Goal: Task Accomplishment & Management: Manage account settings

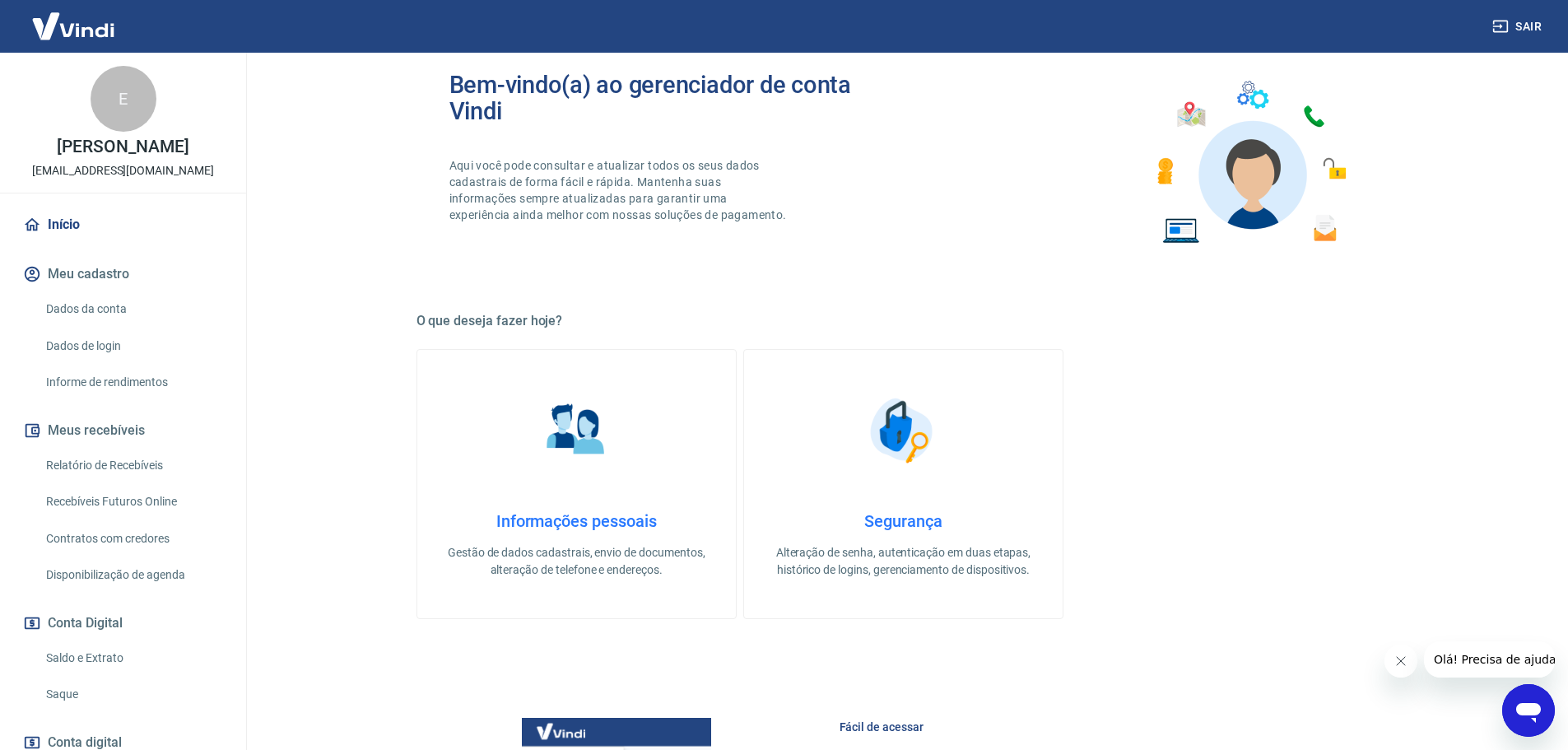
scroll to position [411, 0]
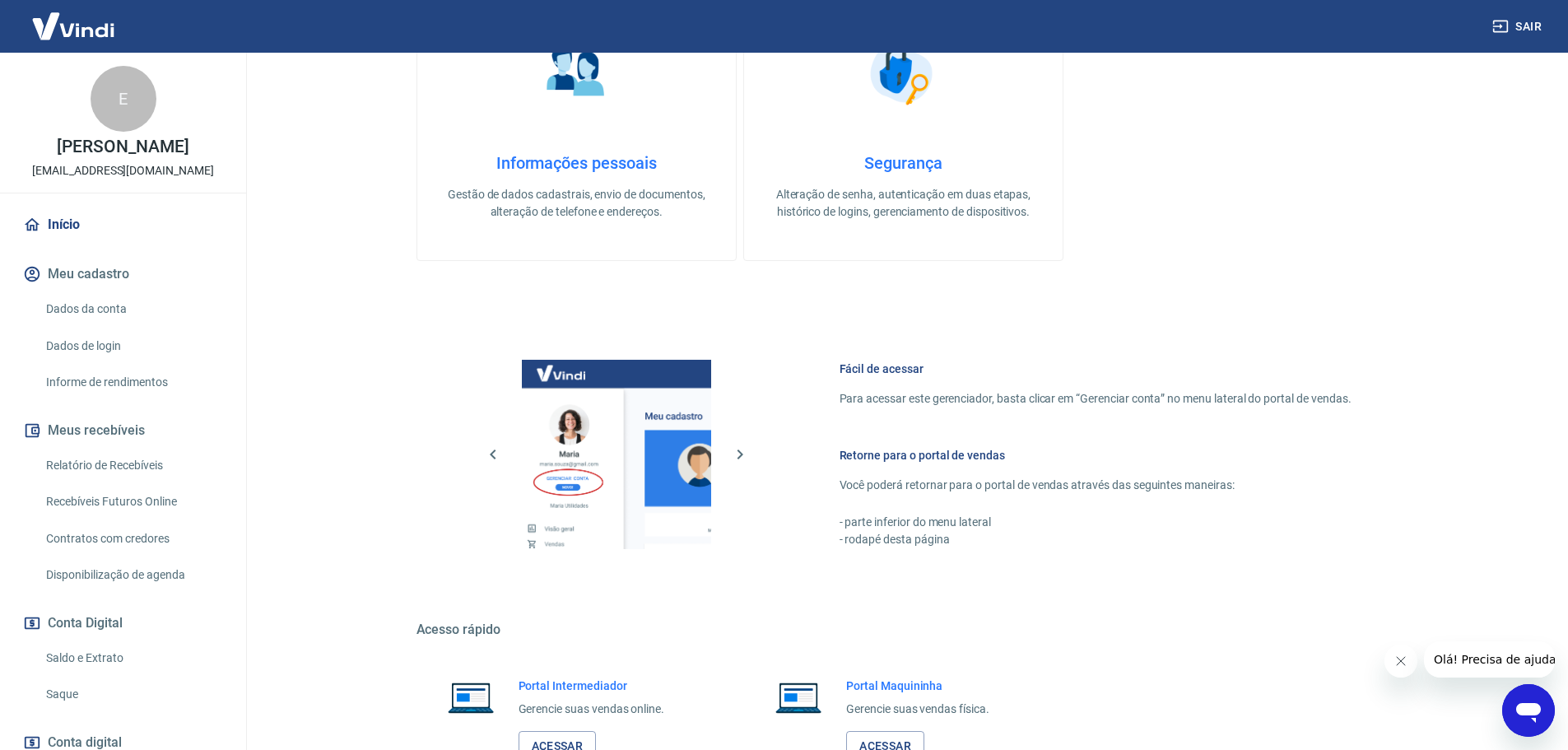
click at [108, 650] on link "Saldo e Extrato" at bounding box center [132, 658] width 187 height 33
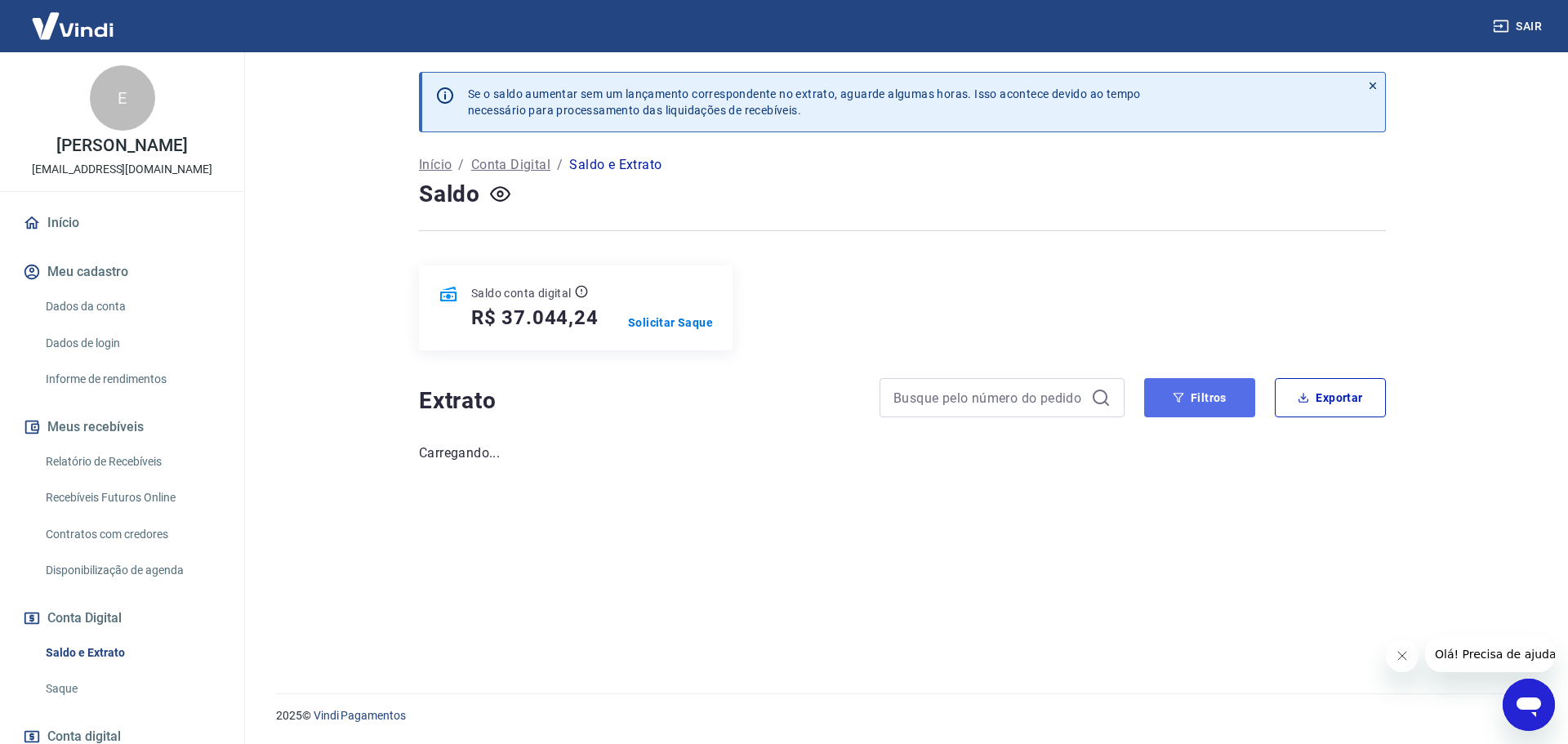
drag, startPoint x: 1202, startPoint y: 392, endPoint x: 1185, endPoint y: 405, distance: 21.4
click at [1202, 392] on button "Filtros" at bounding box center [1200, 398] width 111 height 39
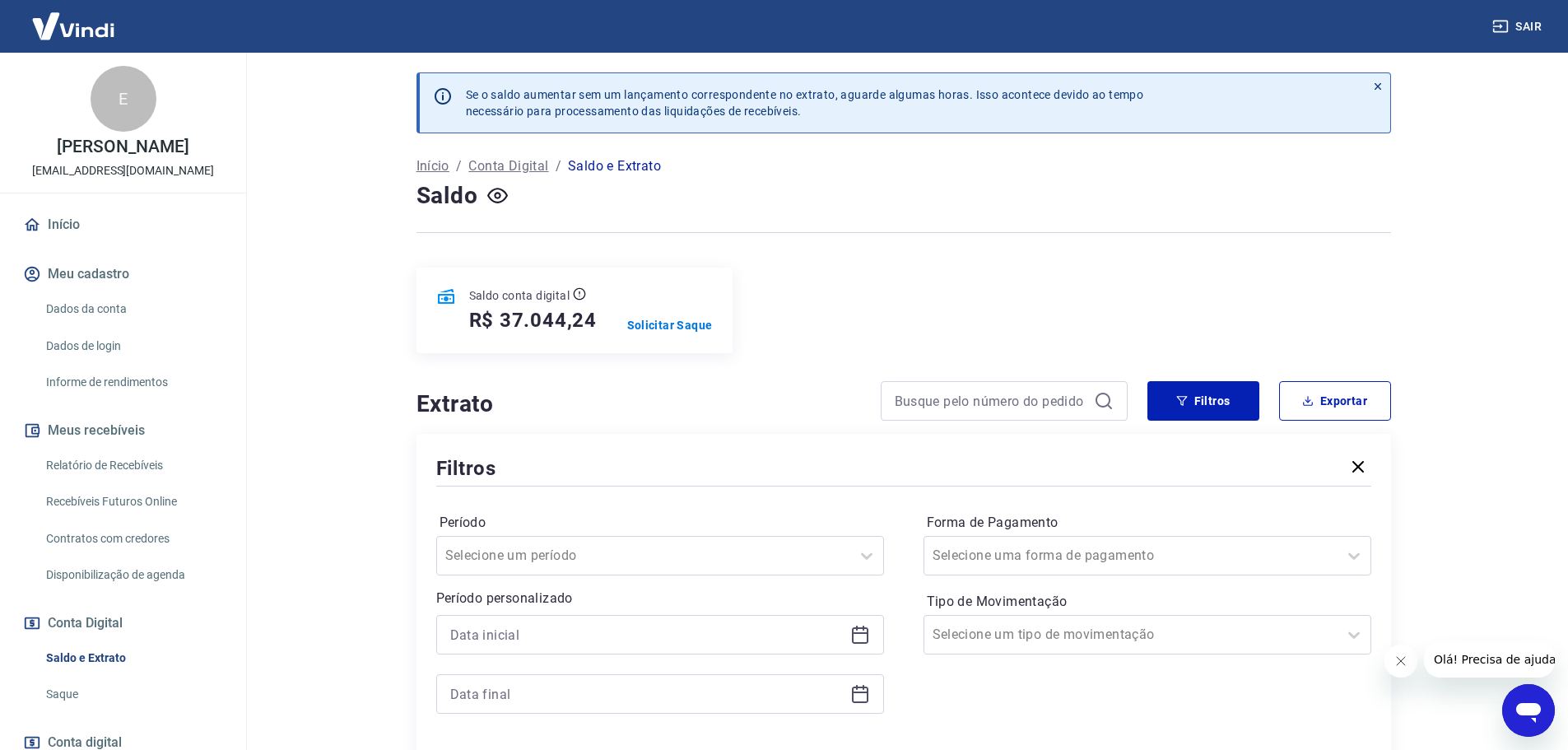
click at [866, 636] on icon at bounding box center [860, 636] width 17 height 17
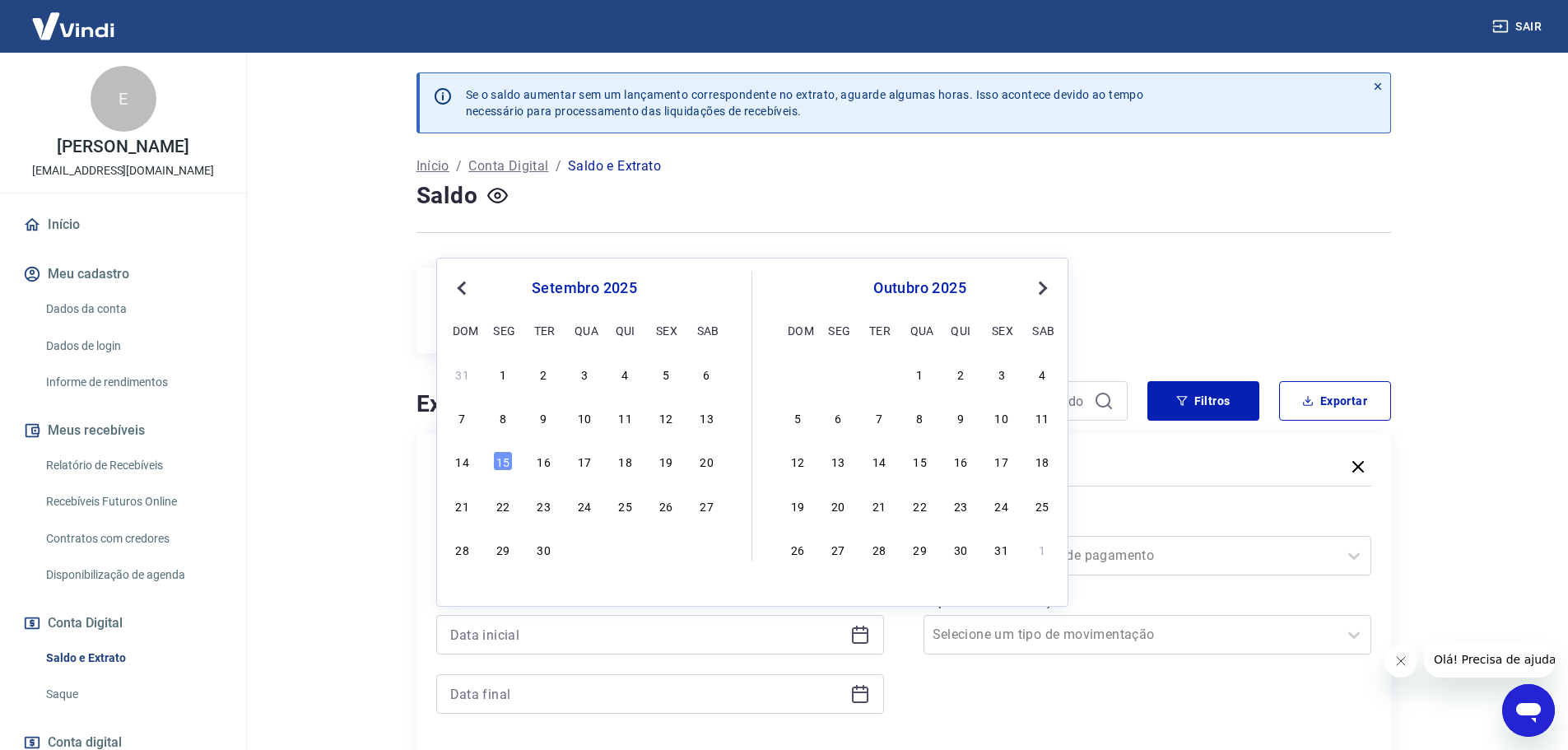
click at [463, 290] on span "Previous Month" at bounding box center [463, 288] width 0 height 19
drag, startPoint x: 668, startPoint y: 371, endPoint x: 803, endPoint y: 628, distance: 290.3
click at [668, 370] on div "1" at bounding box center [665, 373] width 20 height 20
type input "[DATE]"
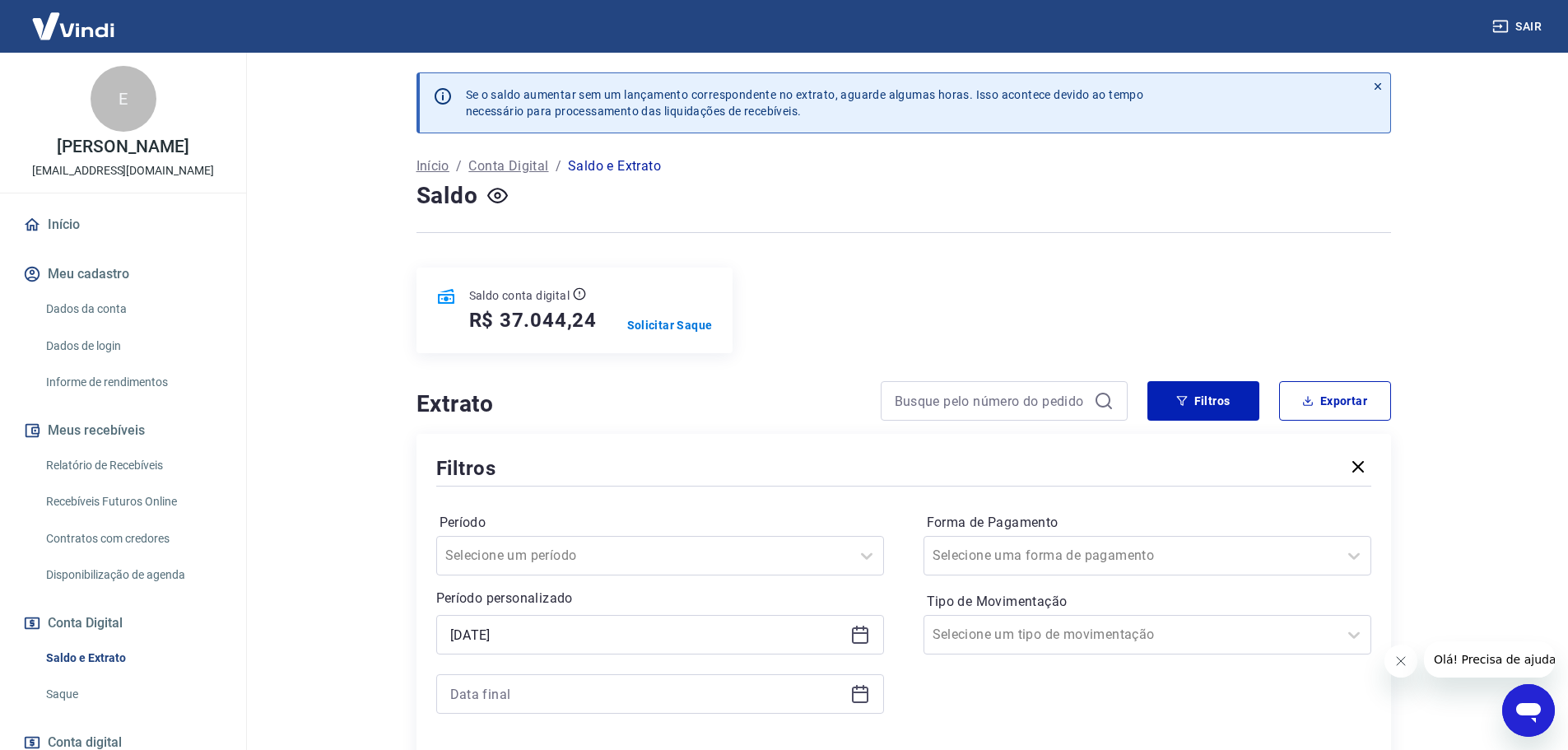
drag, startPoint x: 860, startPoint y: 701, endPoint x: 827, endPoint y: 675, distance: 42.0
click at [859, 699] on icon at bounding box center [860, 693] width 20 height 20
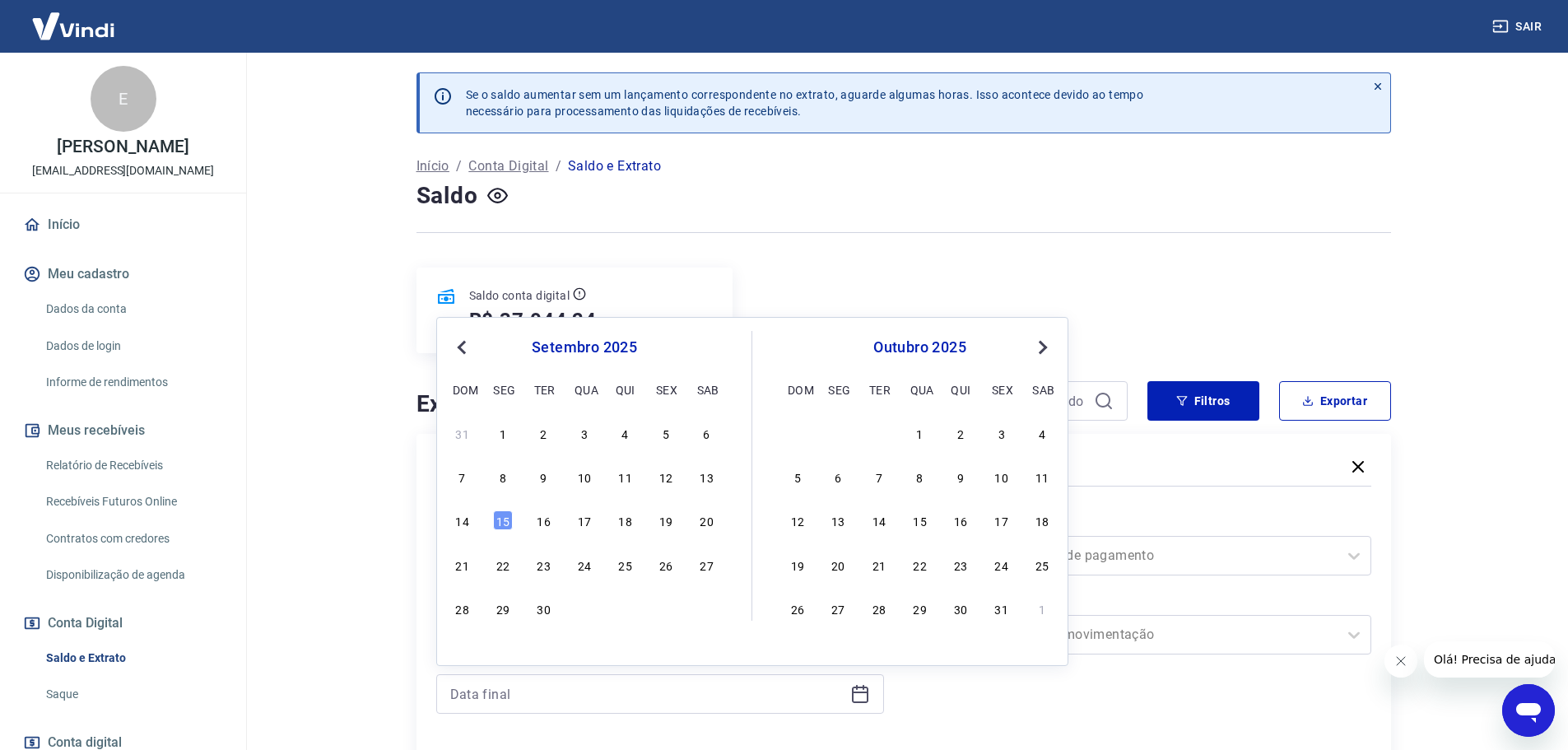
click at [462, 338] on button "Previous Month" at bounding box center [462, 347] width 20 height 20
drag, startPoint x: 466, startPoint y: 647, endPoint x: 1264, endPoint y: 459, distance: 819.8
click at [466, 648] on div "31" at bounding box center [462, 651] width 20 height 20
type input "[DATE]"
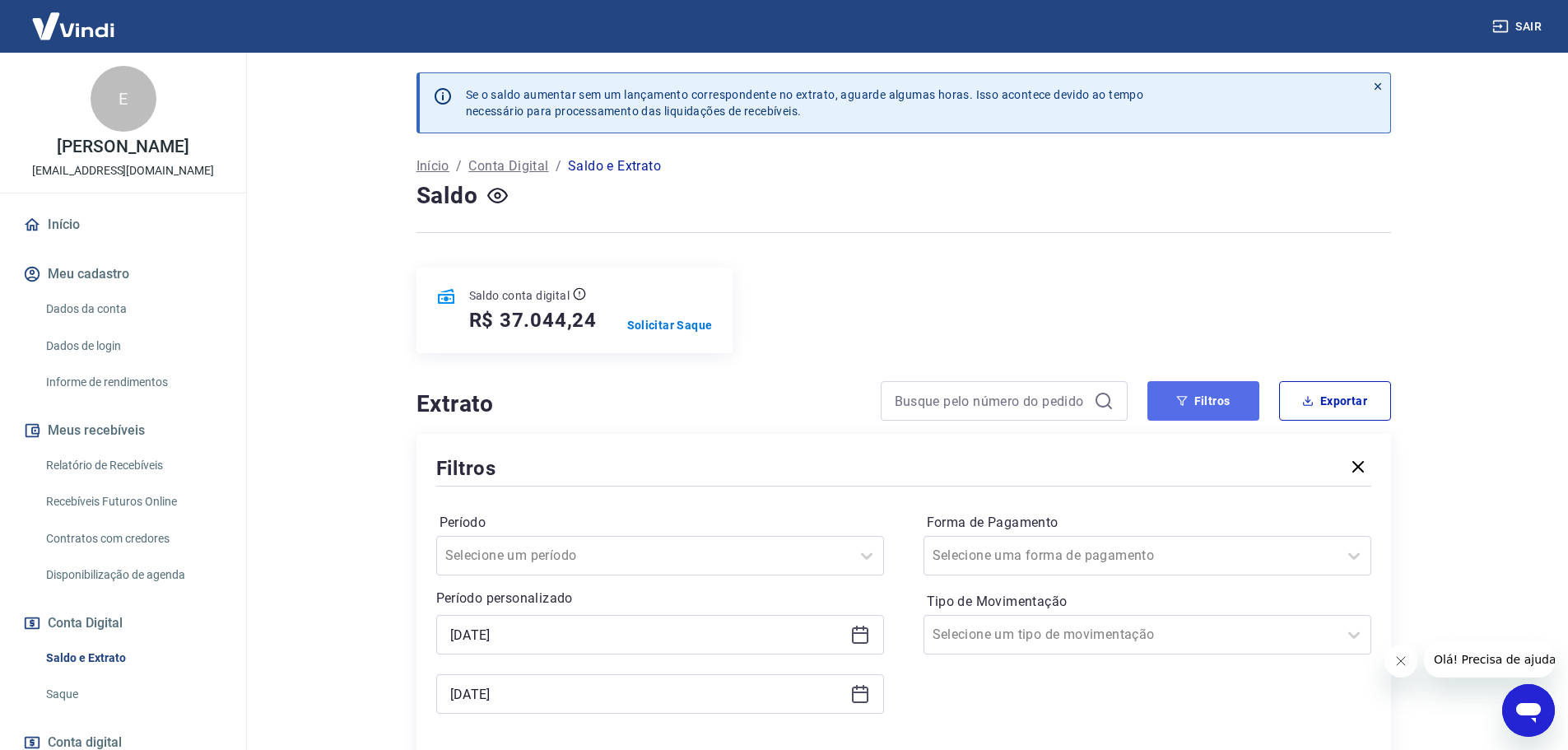
click at [1229, 395] on button "Filtros" at bounding box center [1203, 401] width 112 height 39
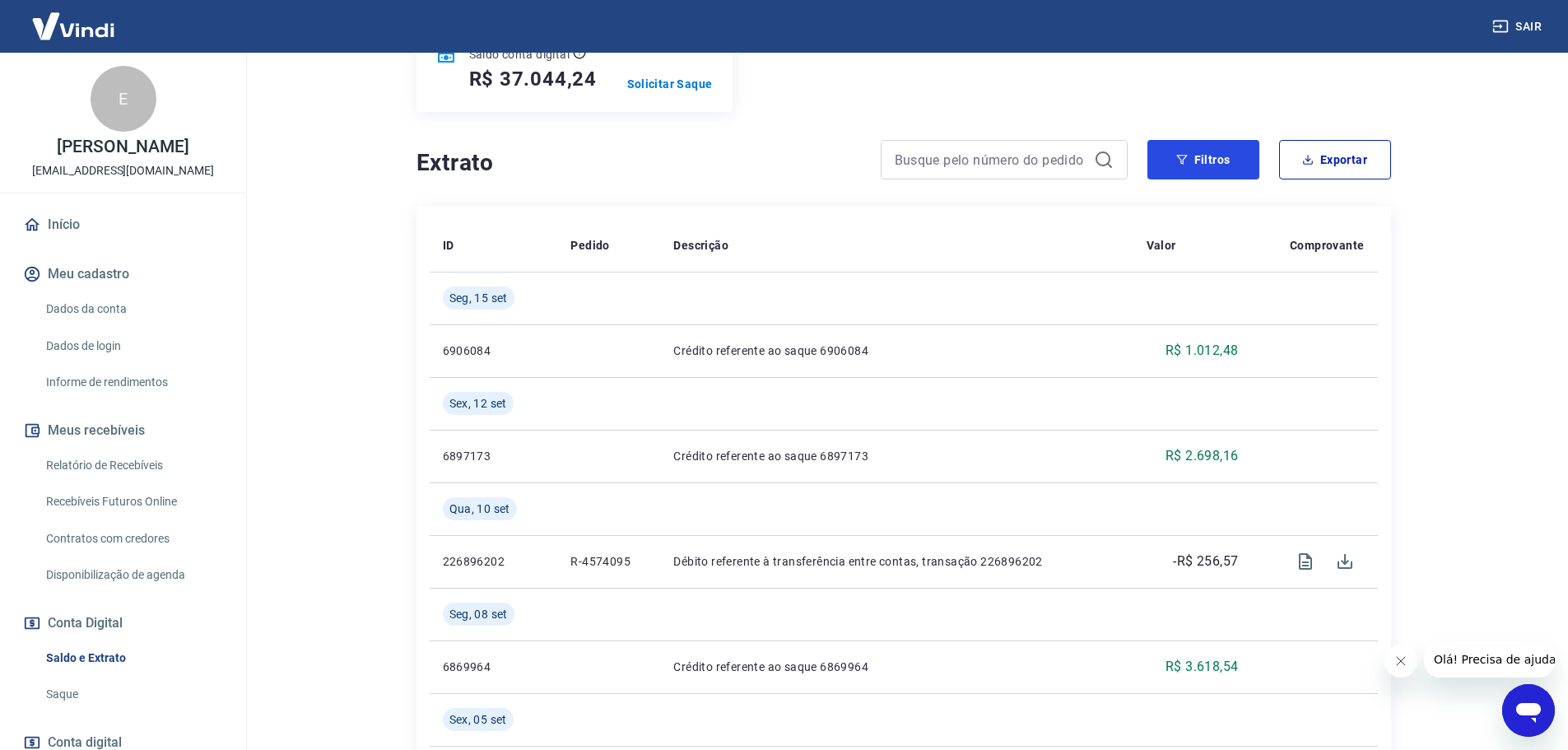
scroll to position [82, 0]
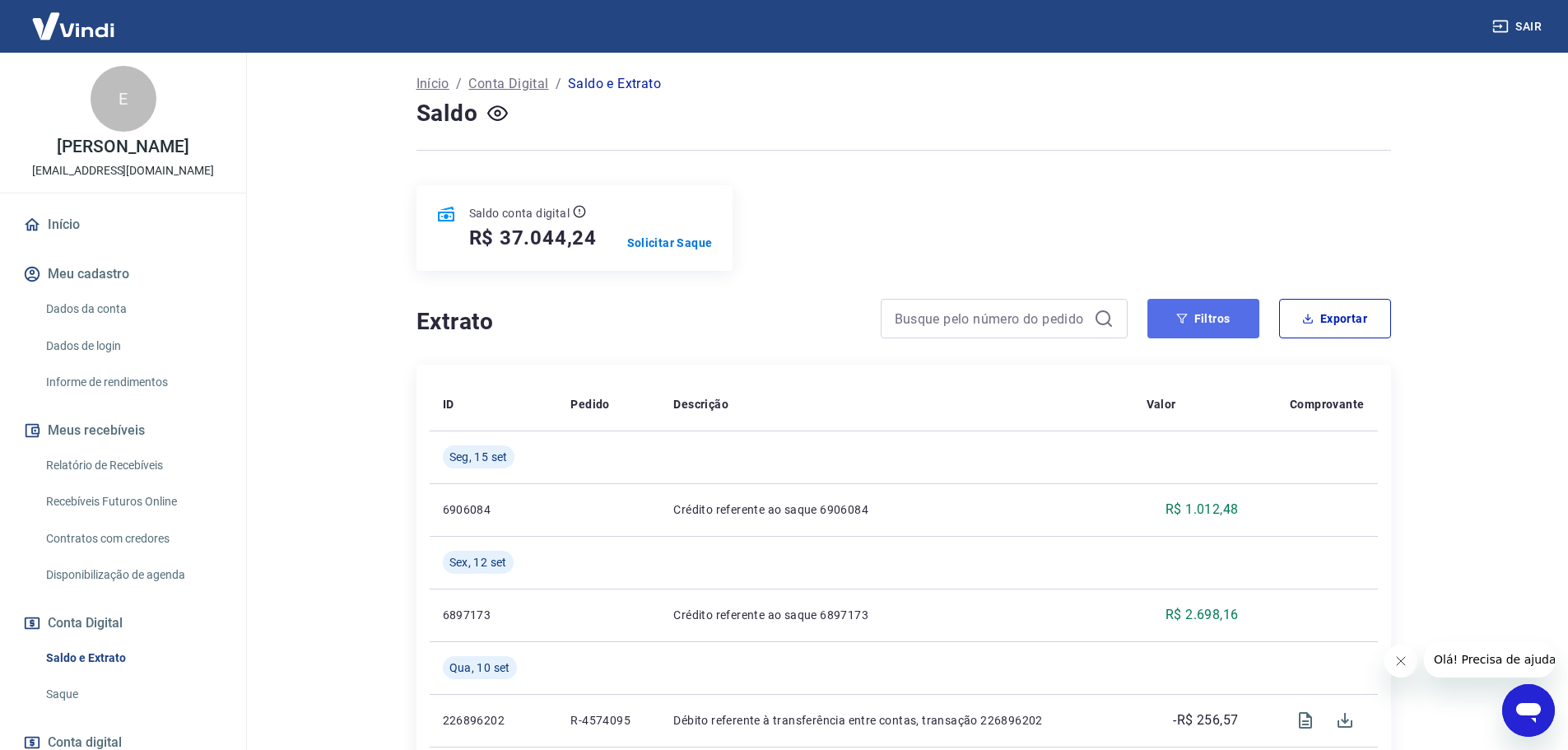
click at [1226, 320] on button "Filtros" at bounding box center [1203, 318] width 112 height 39
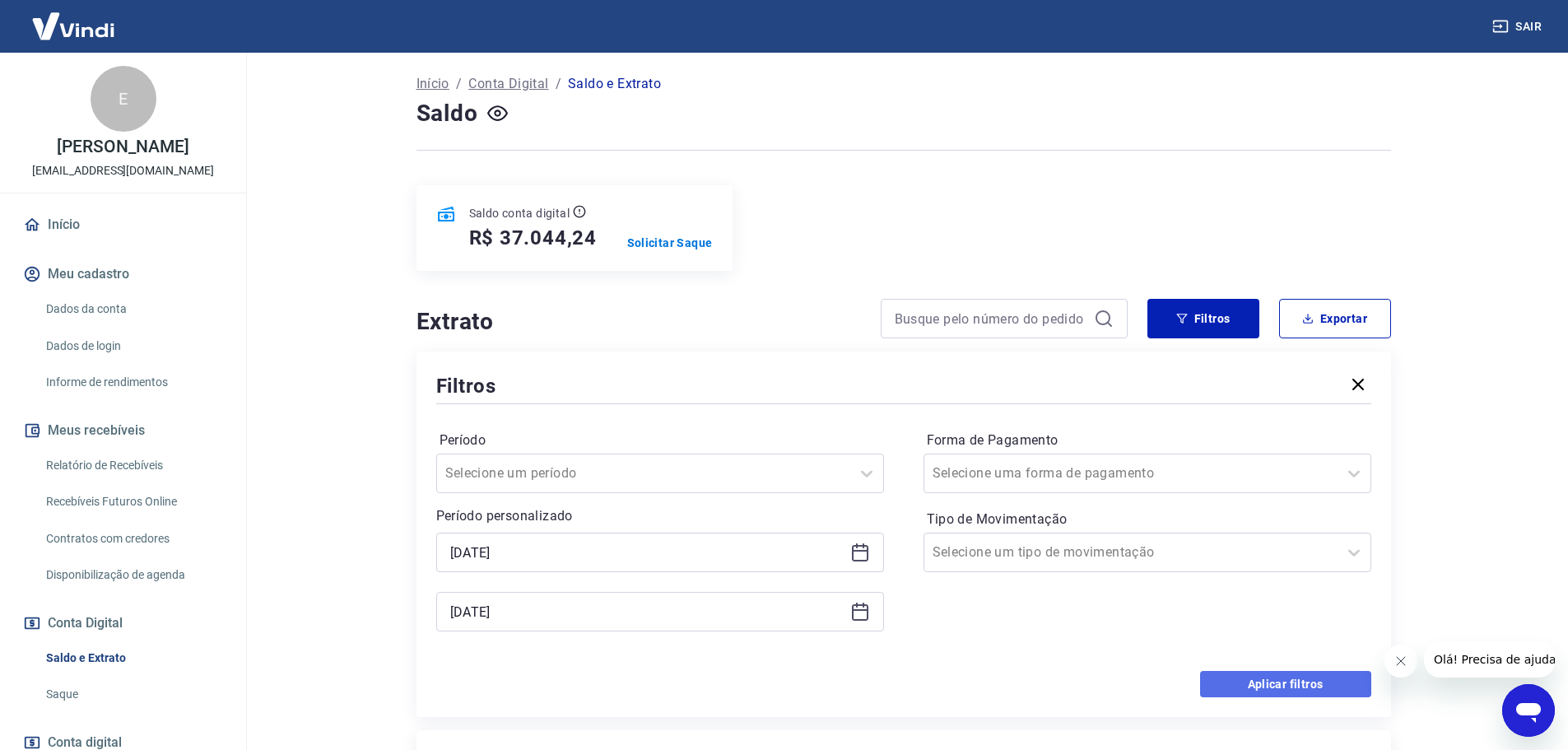
click at [1275, 695] on button "Aplicar filtros" at bounding box center [1286, 684] width 171 height 26
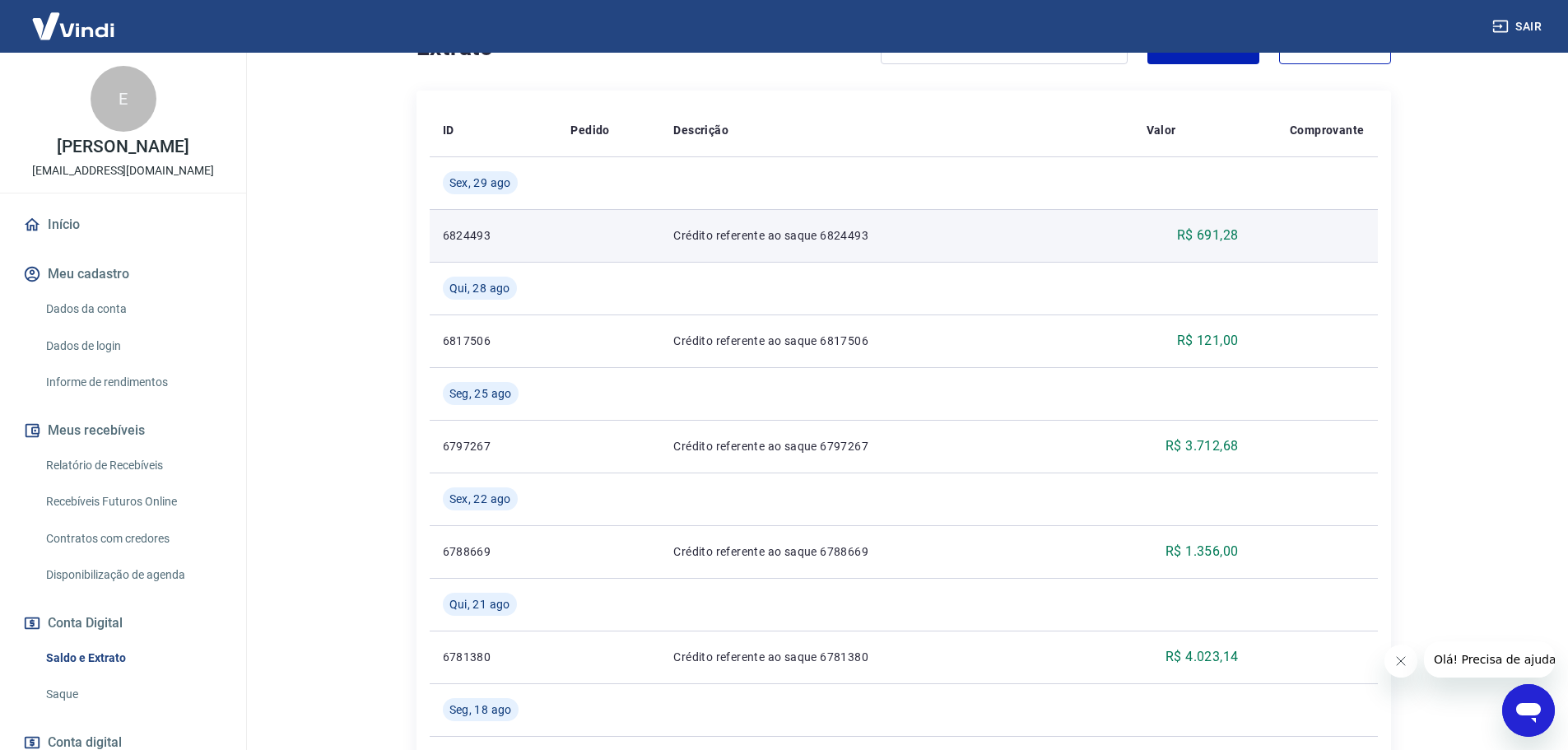
scroll to position [165, 0]
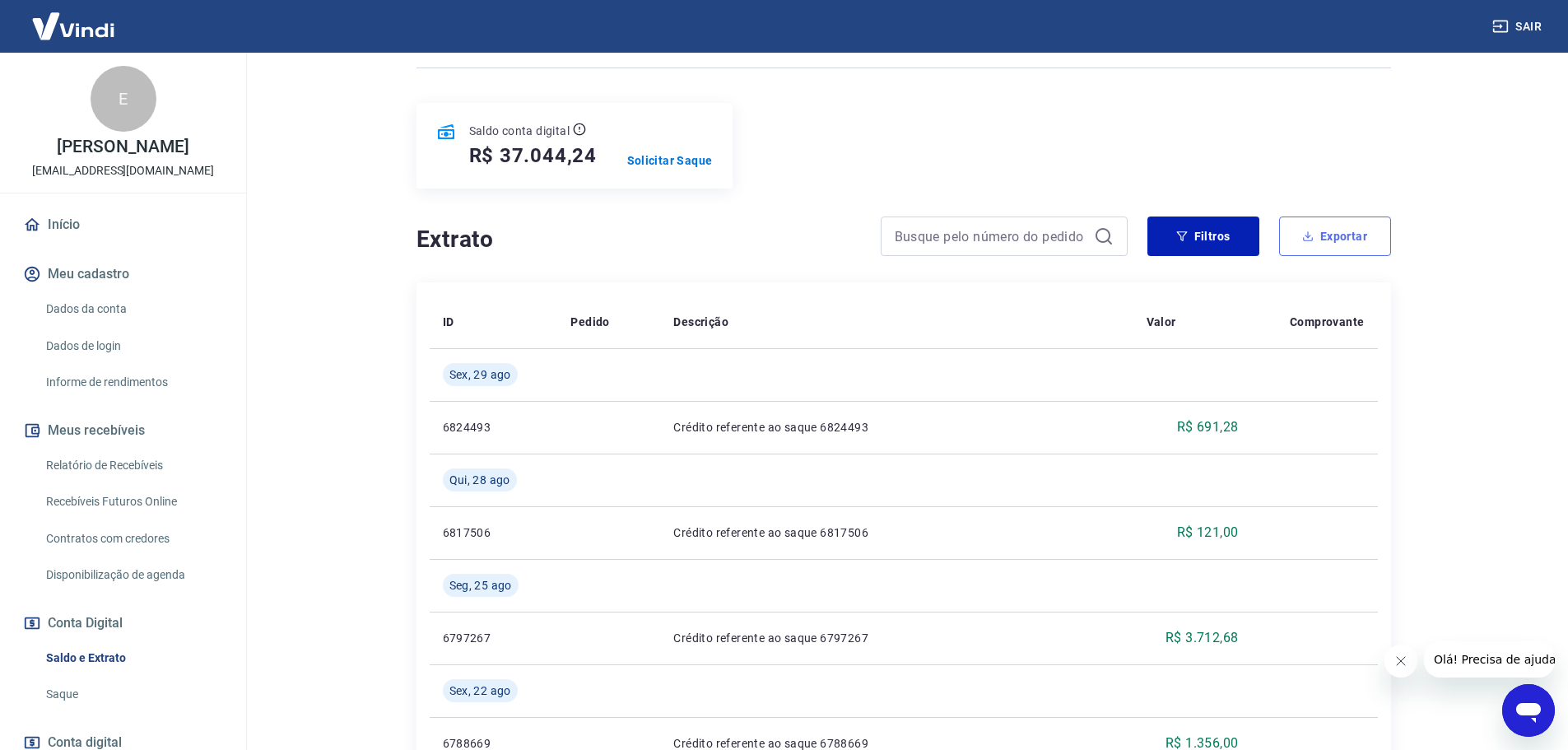
click at [1319, 228] on button "Exportar" at bounding box center [1335, 236] width 112 height 39
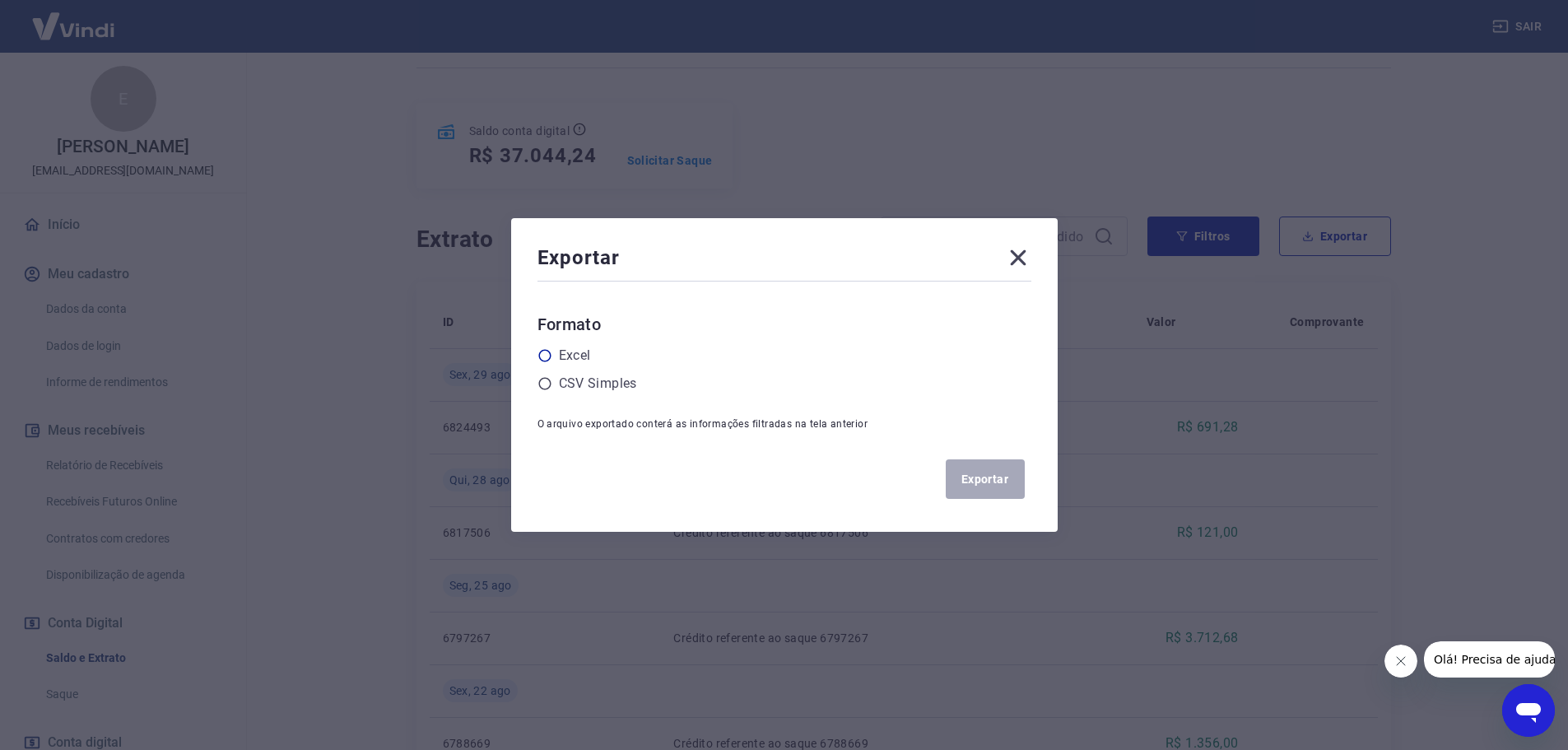
click at [575, 355] on label "Excel" at bounding box center [575, 355] width 32 height 20
click at [0, 0] on input "radio" at bounding box center [0, 0] width 0 height 0
click at [973, 472] on button "Exportar" at bounding box center [985, 479] width 79 height 39
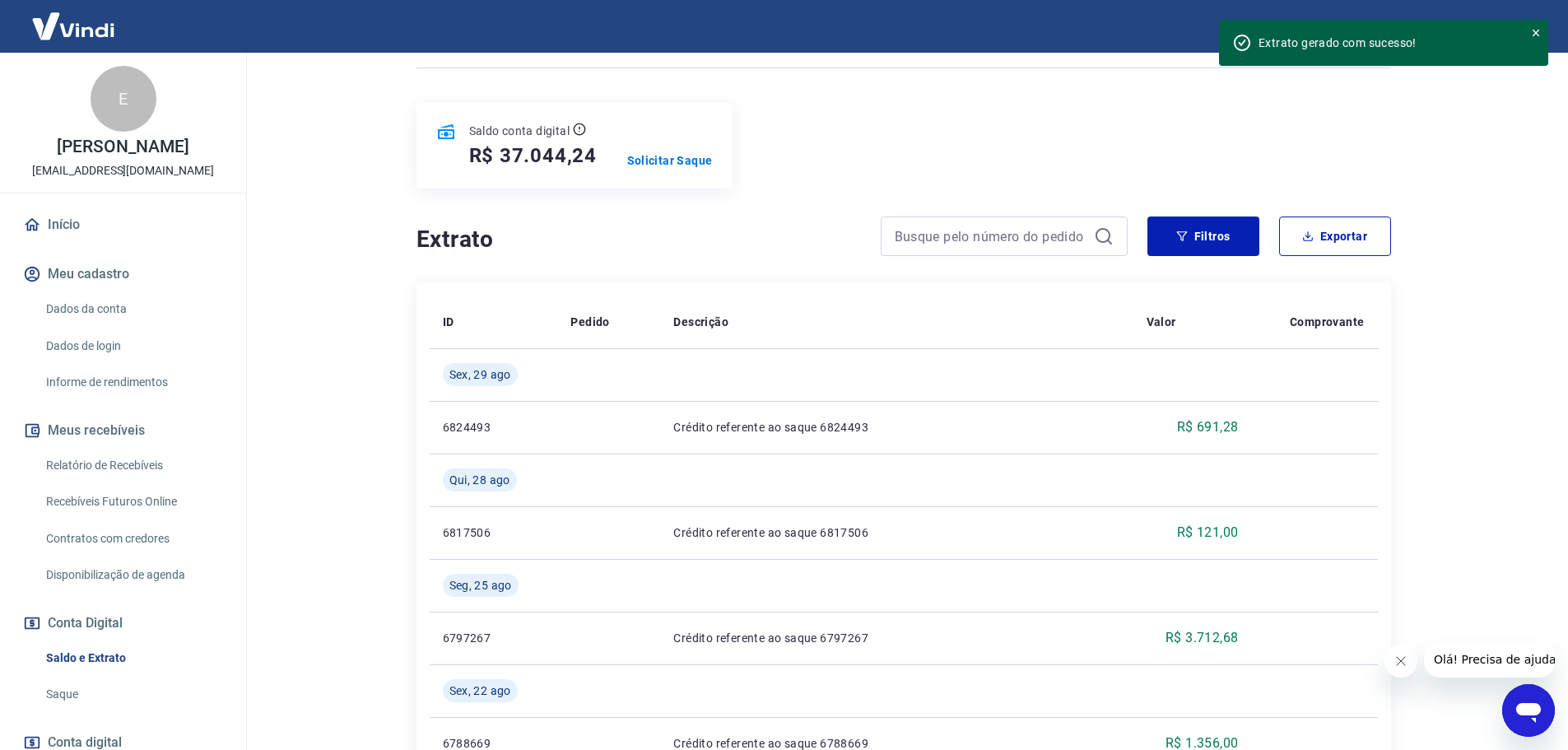
click at [366, 148] on main "Se o saldo aumentar sem um lançamento correspondente no extrato, aguarde alguma…" at bounding box center [904, 236] width 1329 height 697
click at [128, 466] on link "Relatório de Recebíveis" at bounding box center [132, 465] width 187 height 33
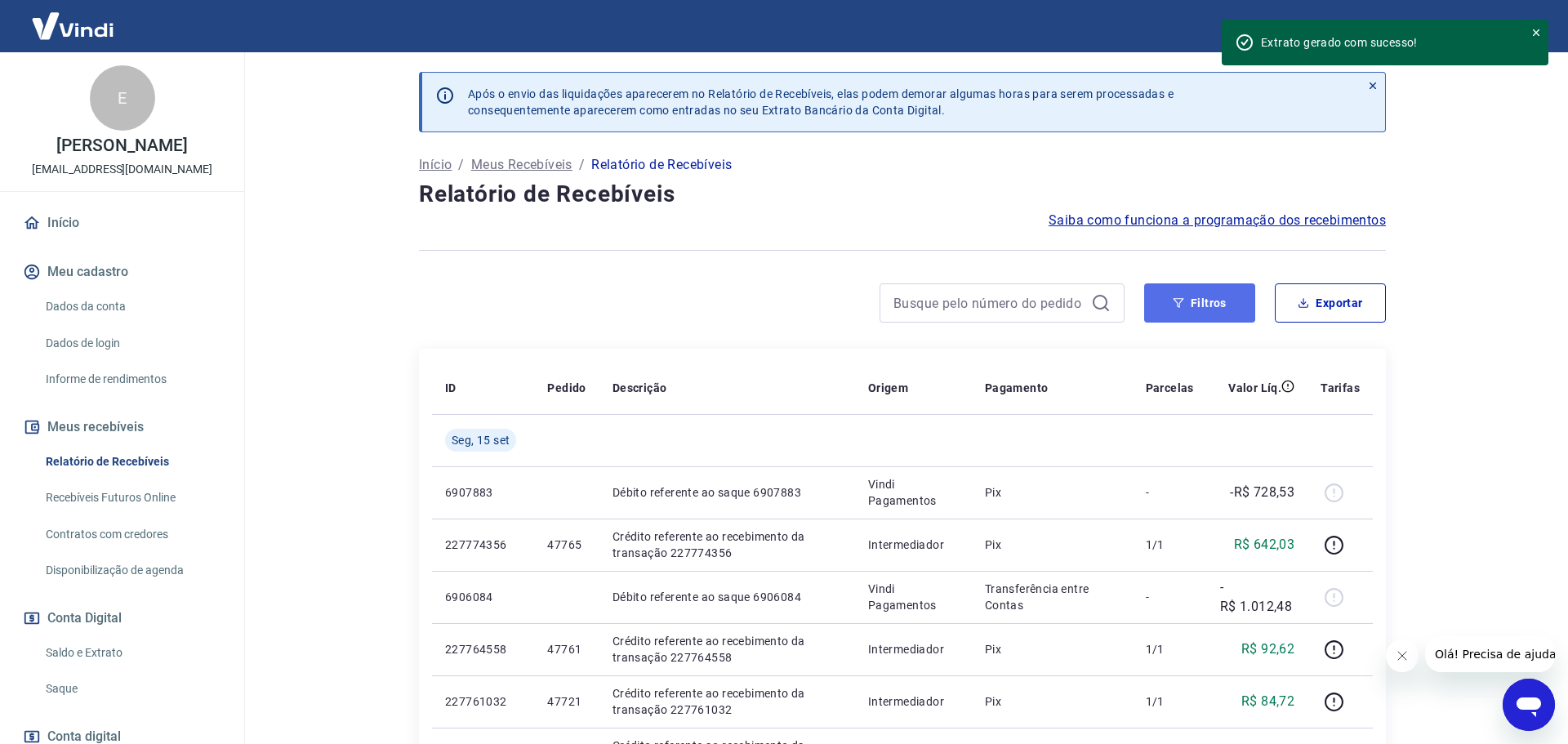
click at [1219, 297] on button "Filtros" at bounding box center [1200, 303] width 111 height 39
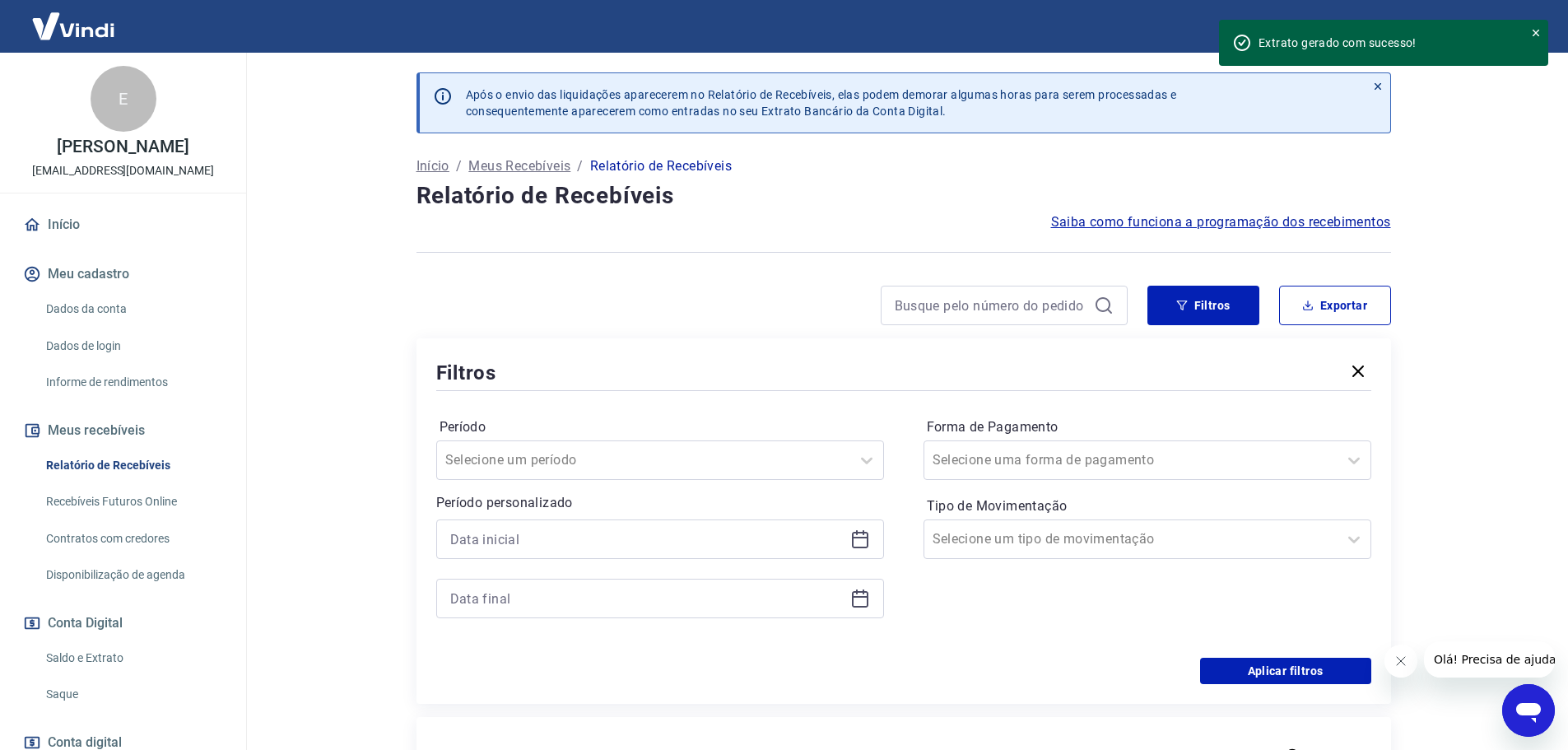
click at [866, 556] on div at bounding box center [660, 539] width 448 height 39
click at [859, 541] on icon at bounding box center [860, 539] width 20 height 20
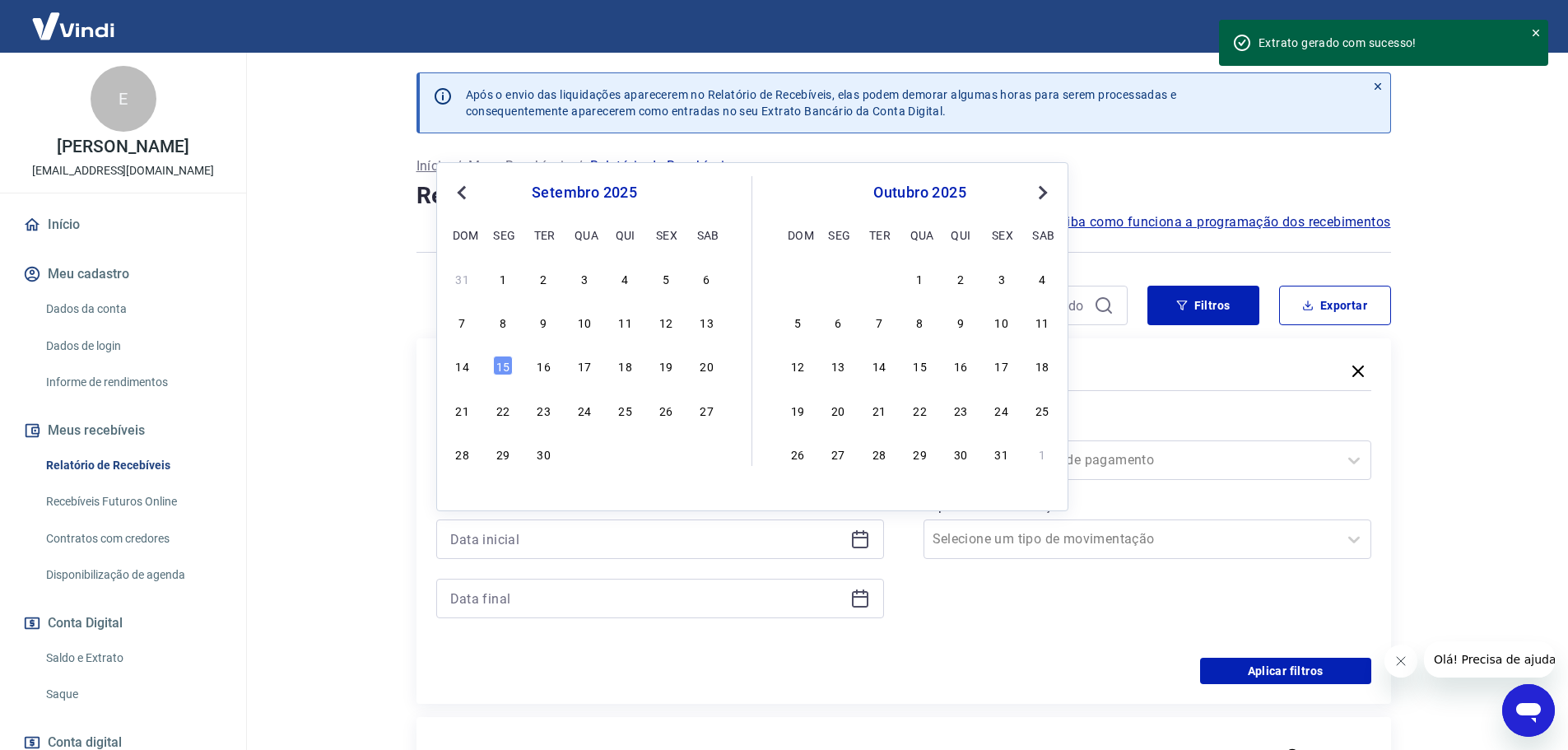
click at [463, 193] on span "Previous Month" at bounding box center [463, 192] width 0 height 19
click at [665, 277] on div "1" at bounding box center [665, 277] width 20 height 20
type input "[DATE]"
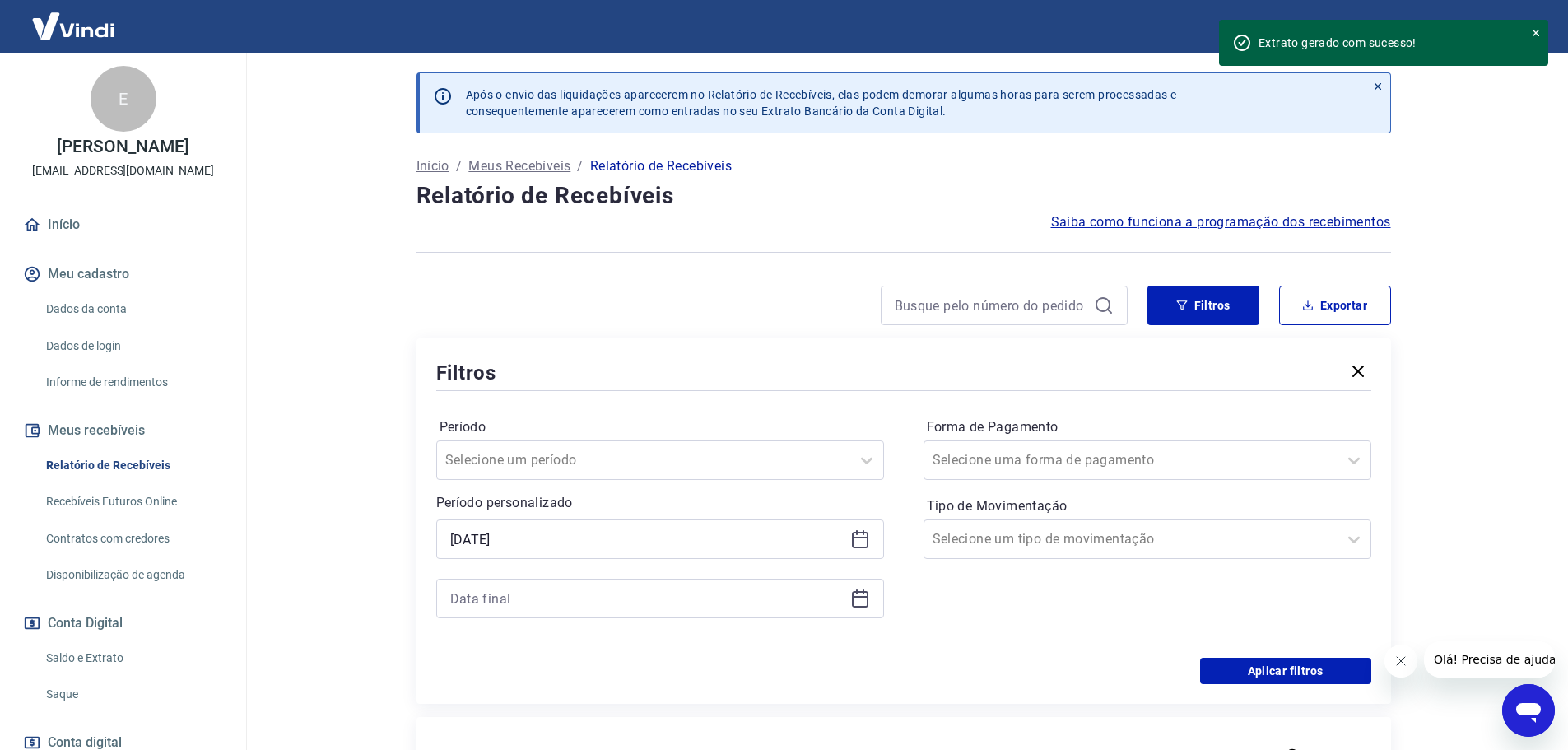
click at [853, 596] on icon at bounding box center [860, 596] width 17 height 2
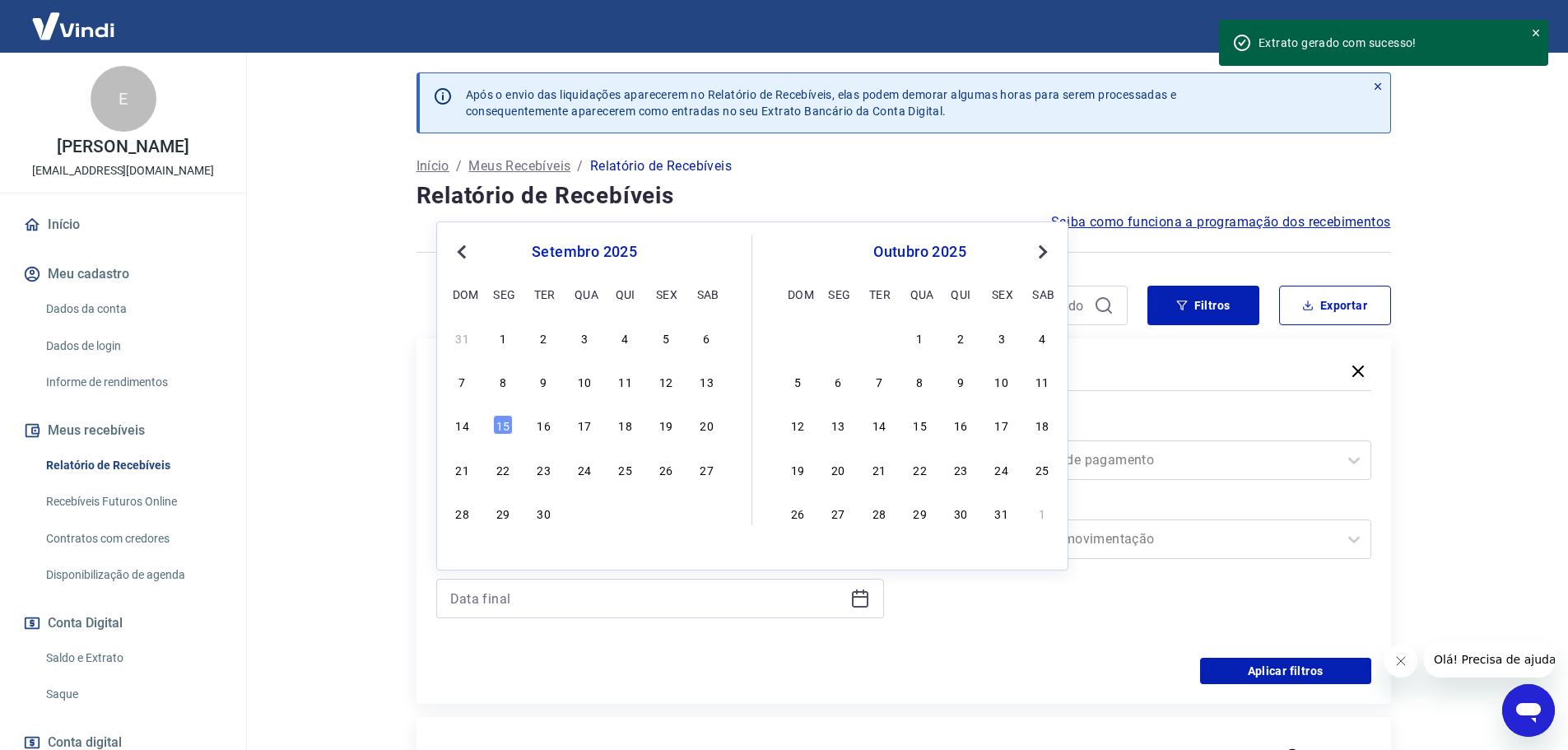
click at [463, 252] on span "Previous Month" at bounding box center [463, 251] width 0 height 19
click at [468, 556] on div "31" at bounding box center [462, 556] width 20 height 20
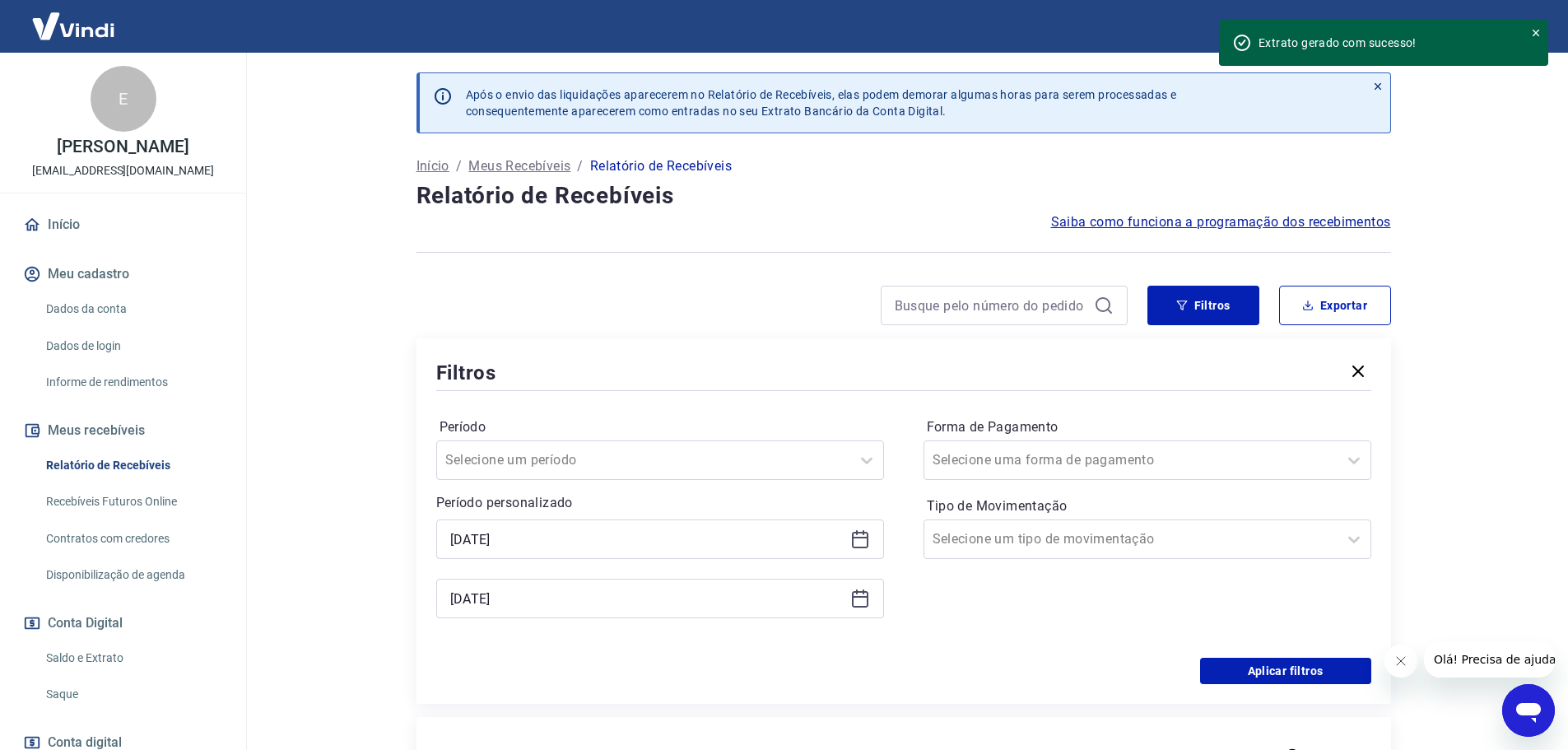
type input "[DATE]"
click at [1309, 666] on button "Aplicar filtros" at bounding box center [1286, 671] width 171 height 26
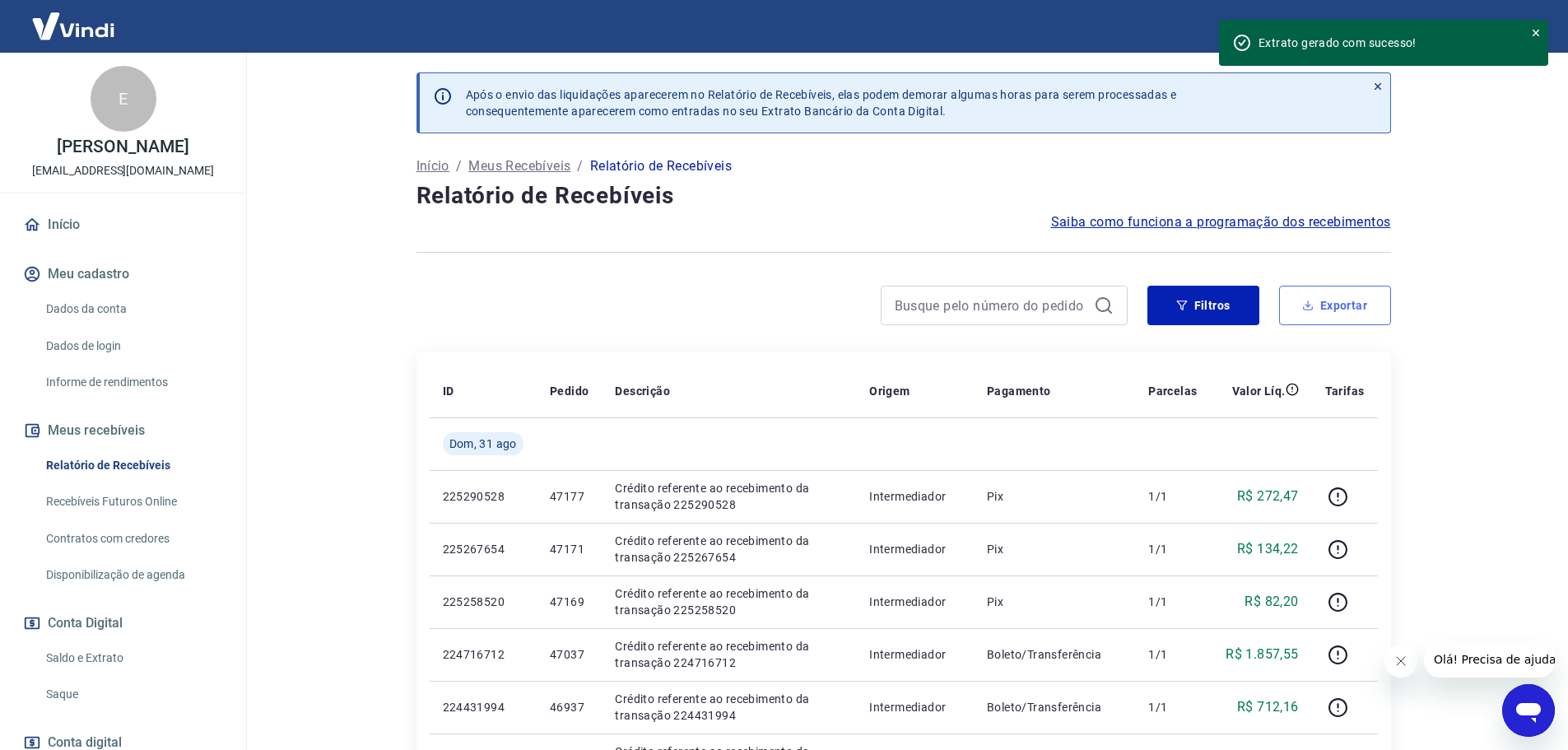
click at [1337, 300] on button "Exportar" at bounding box center [1335, 305] width 112 height 39
type input "[DATE]"
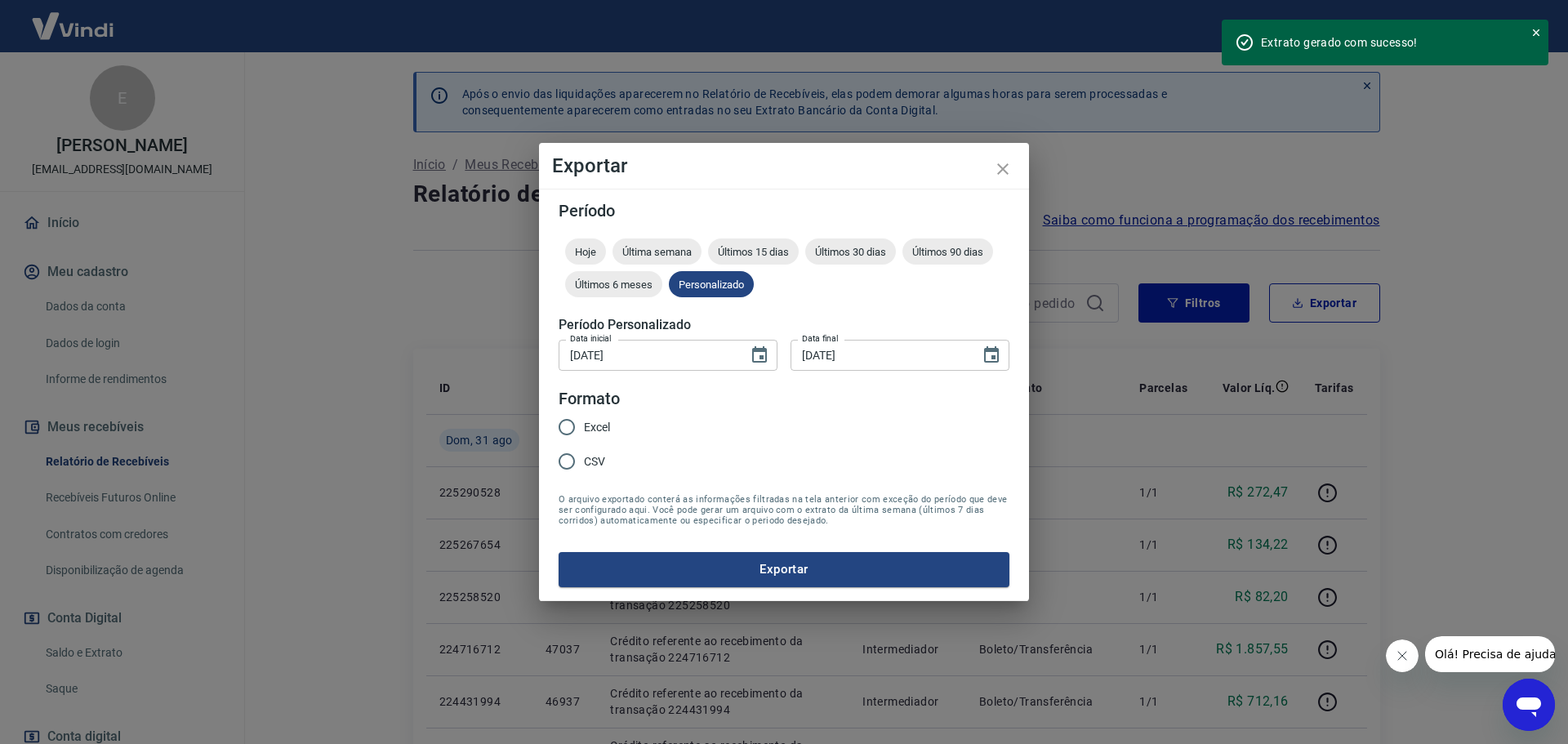
click at [561, 426] on input "Excel" at bounding box center [566, 426] width 34 height 34
radio input "true"
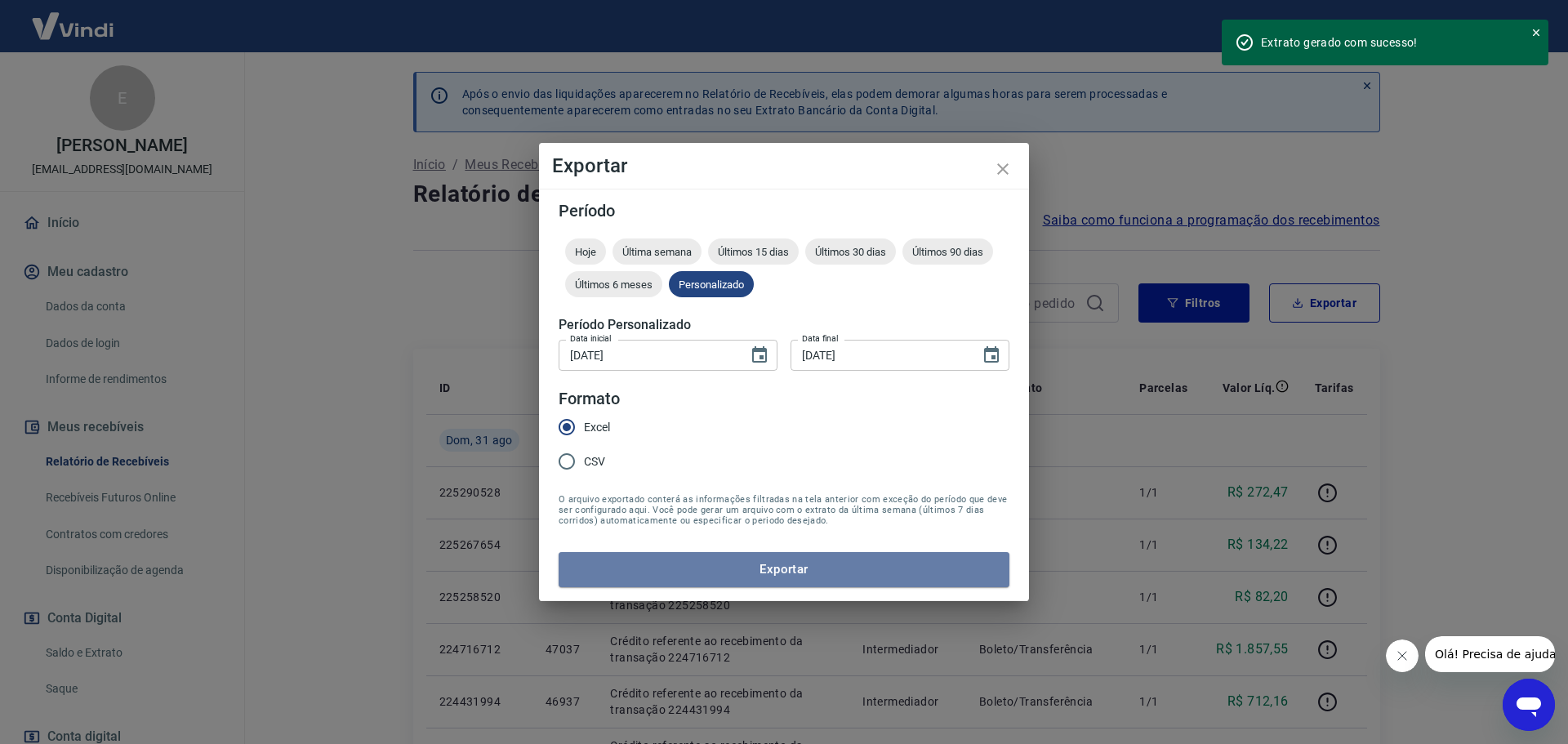
drag, startPoint x: 584, startPoint y: 563, endPoint x: 574, endPoint y: 564, distance: 10.0
click at [583, 563] on button "Exportar" at bounding box center [784, 569] width 451 height 34
